Goal: Task Accomplishment & Management: Use online tool/utility

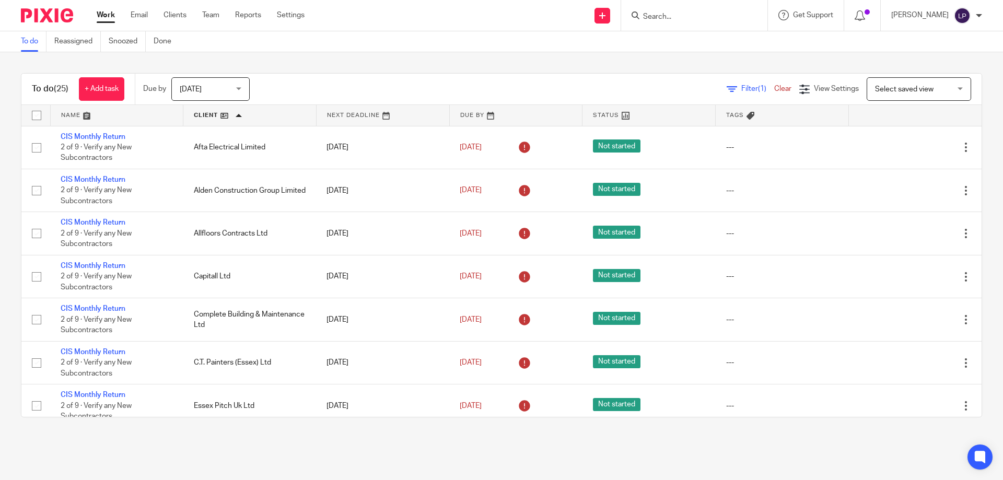
scroll to position [699, 0]
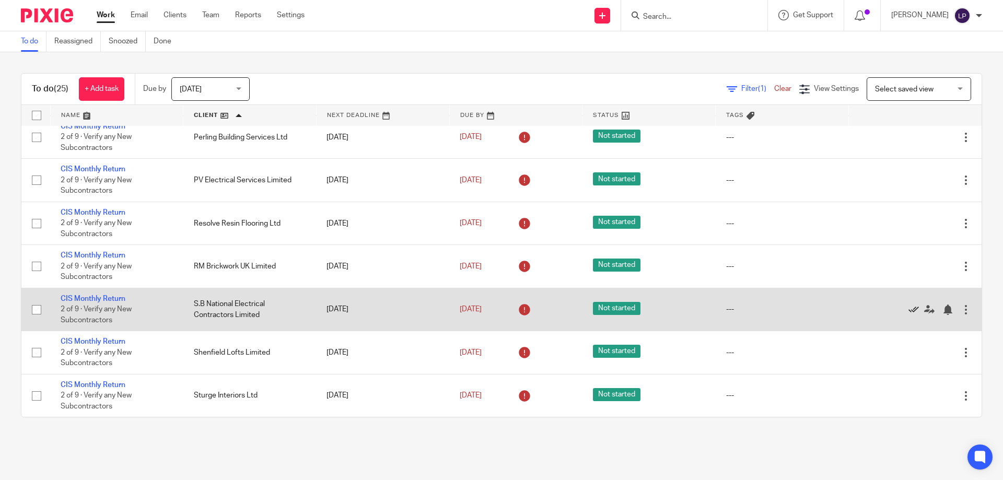
click at [908, 309] on icon at bounding box center [913, 309] width 10 height 10
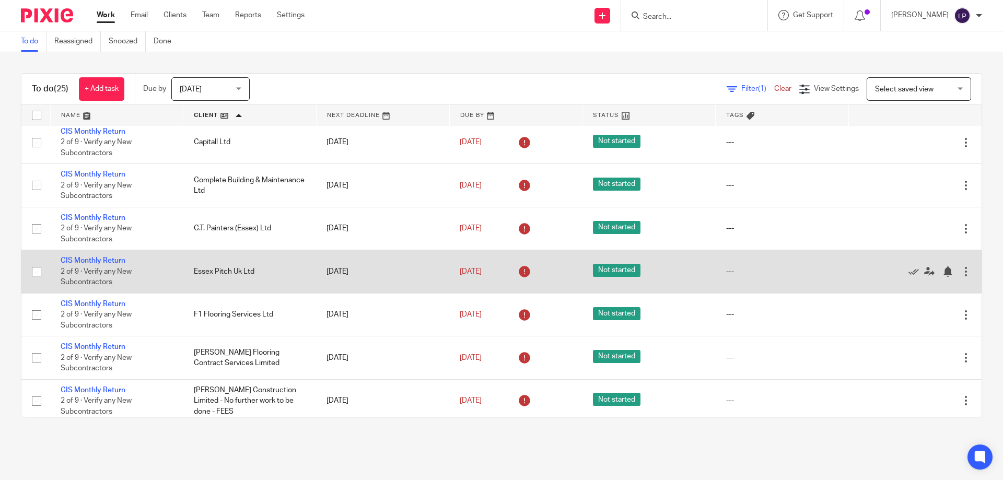
scroll to position [0, 0]
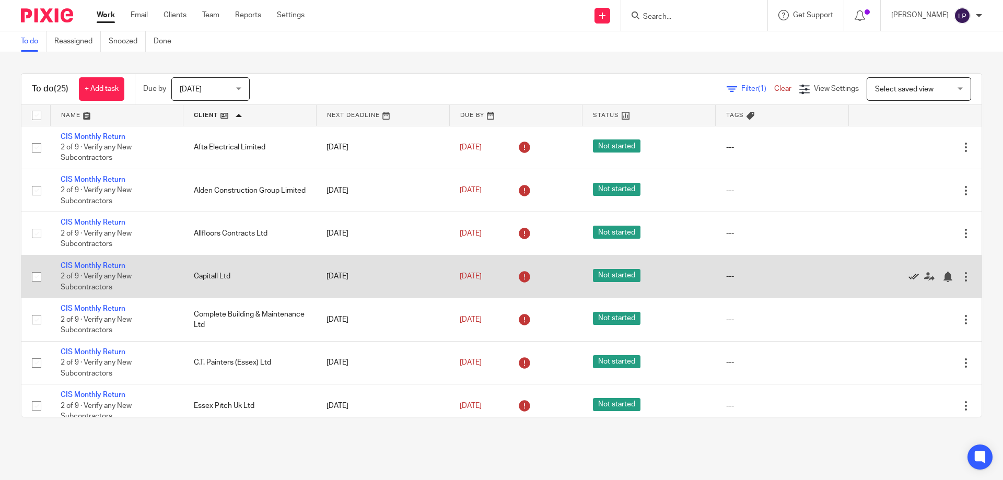
click at [908, 276] on icon at bounding box center [913, 277] width 10 height 10
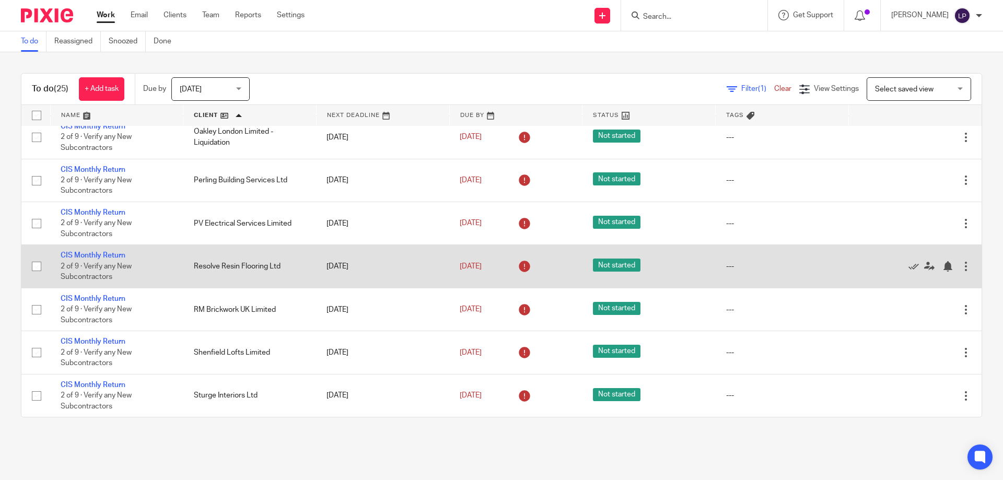
scroll to position [561, 0]
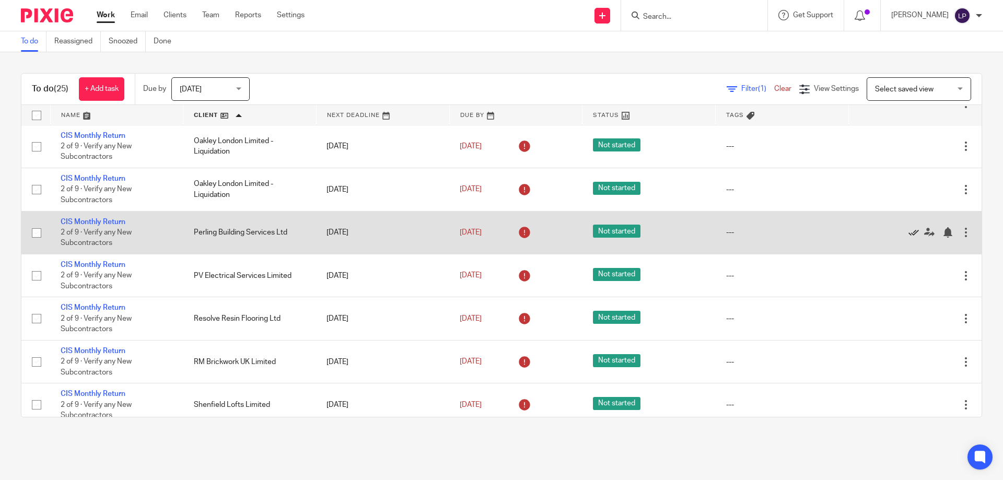
click at [908, 233] on icon at bounding box center [913, 232] width 10 height 10
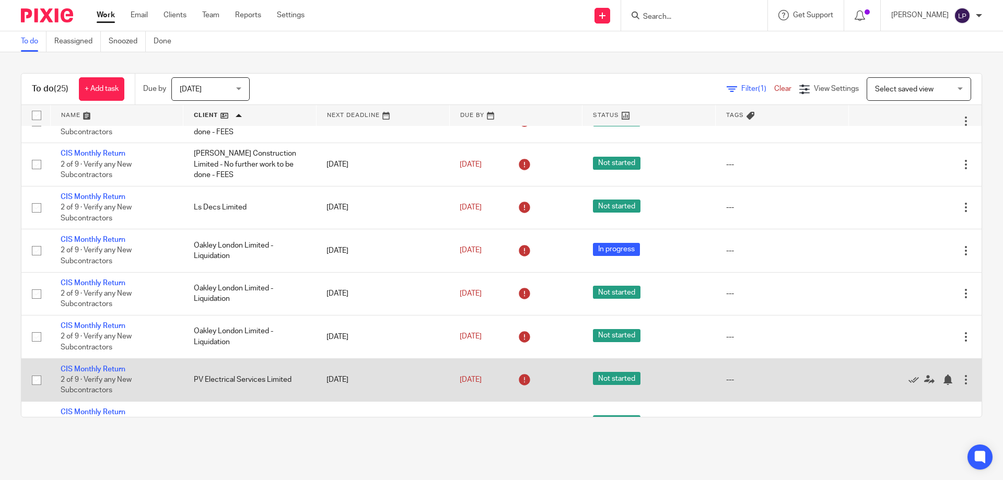
scroll to position [570, 0]
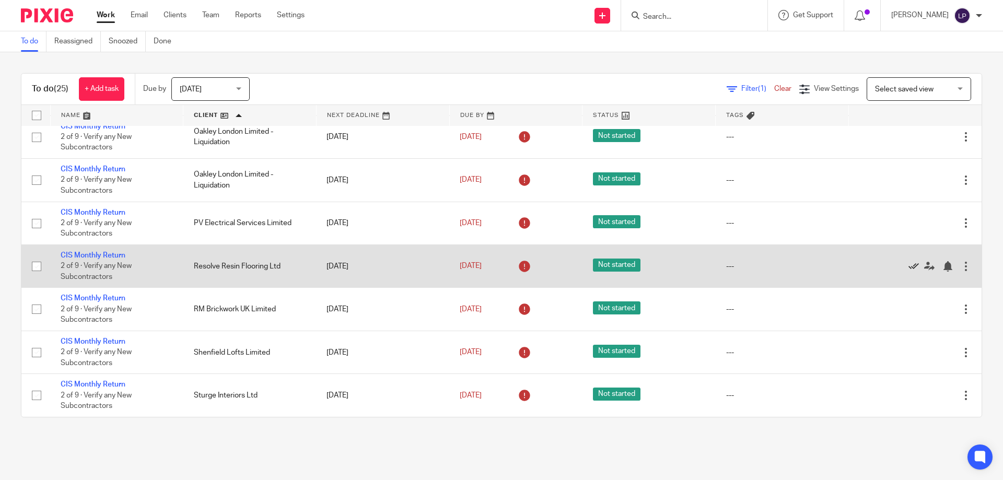
click at [908, 262] on icon at bounding box center [913, 266] width 10 height 10
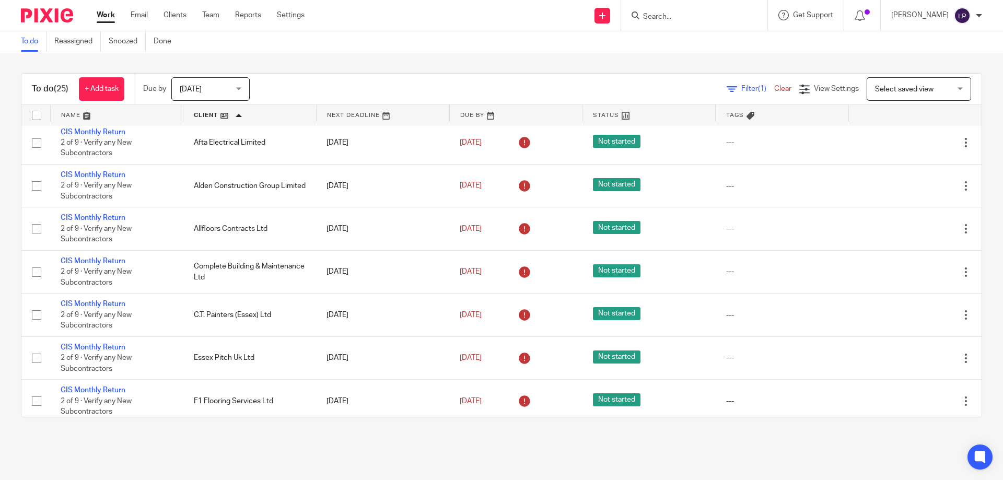
scroll to position [0, 0]
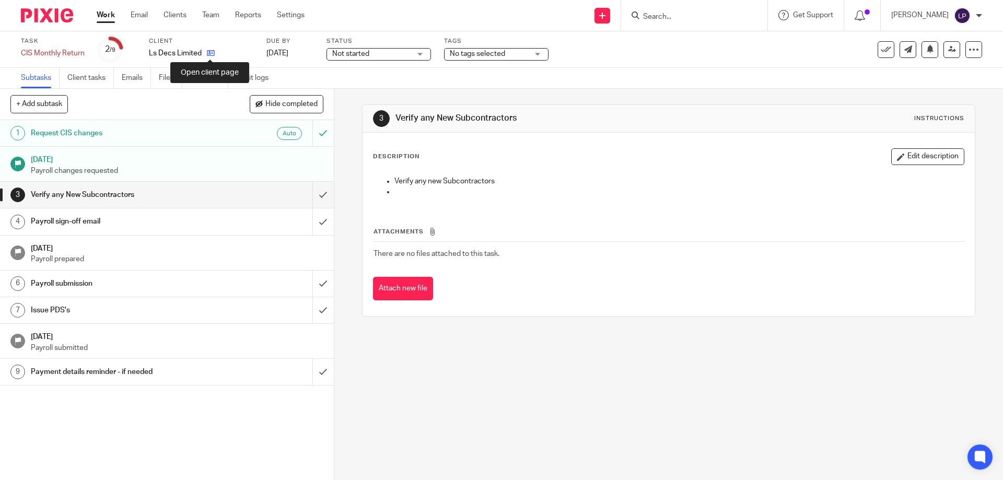
click at [210, 53] on icon at bounding box center [211, 53] width 8 height 8
